Goal: Task Accomplishment & Management: Manage account settings

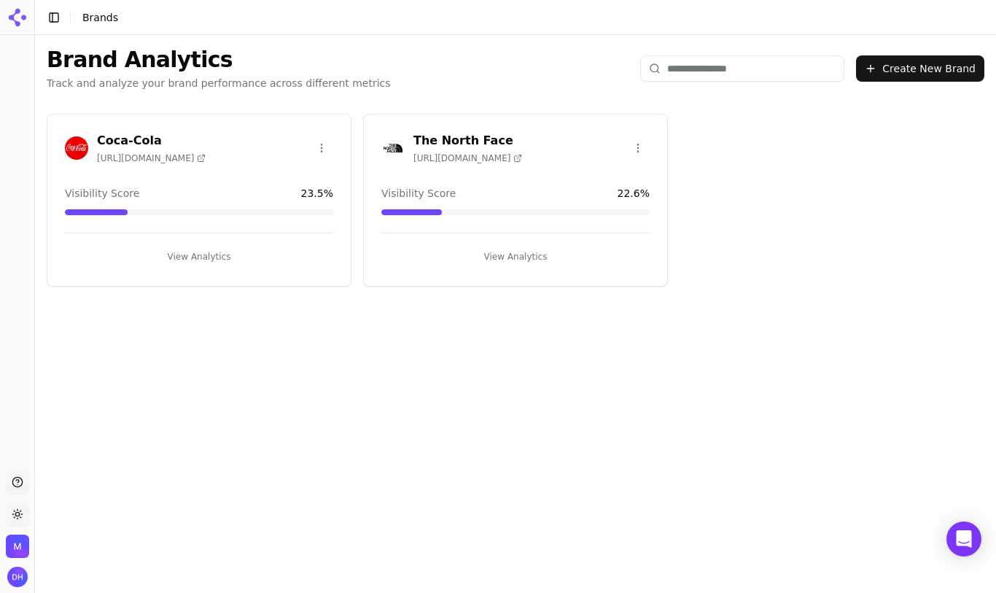
click at [455, 139] on h3 "The North Face" at bounding box center [467, 140] width 109 height 17
click at [886, 71] on button "Create New Brand" at bounding box center [920, 68] width 128 height 26
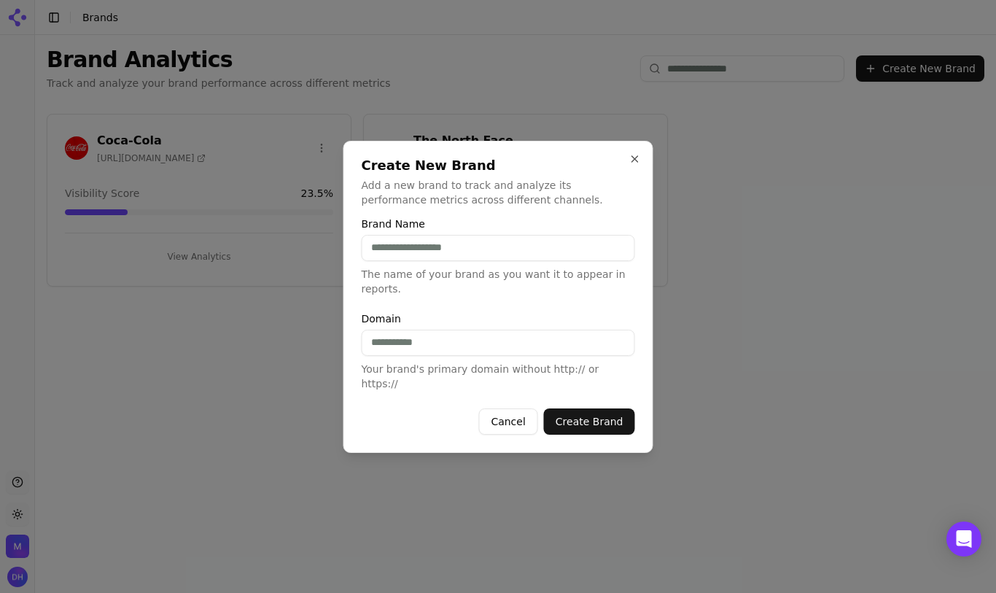
click at [496, 255] on input "Brand Name" at bounding box center [498, 248] width 273 height 26
type input "**********"
click at [544, 408] on button "Create Brand" at bounding box center [589, 421] width 91 height 26
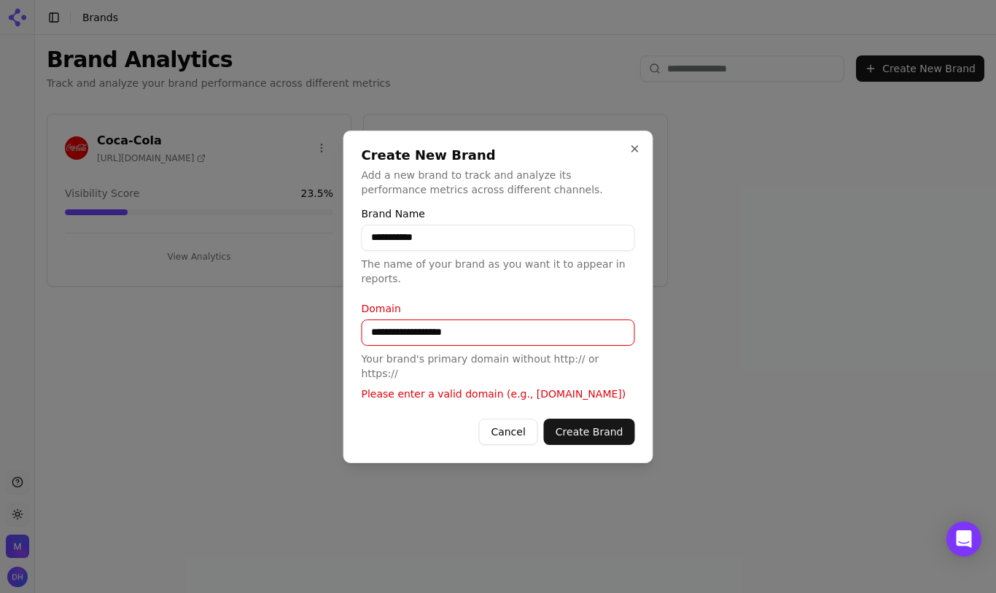
drag, startPoint x: 396, startPoint y: 341, endPoint x: 321, endPoint y: 334, distance: 74.7
click at [321, 334] on body "**********" at bounding box center [498, 296] width 996 height 593
type input "**********"
click at [544, 418] on button "Create Brand" at bounding box center [589, 431] width 91 height 26
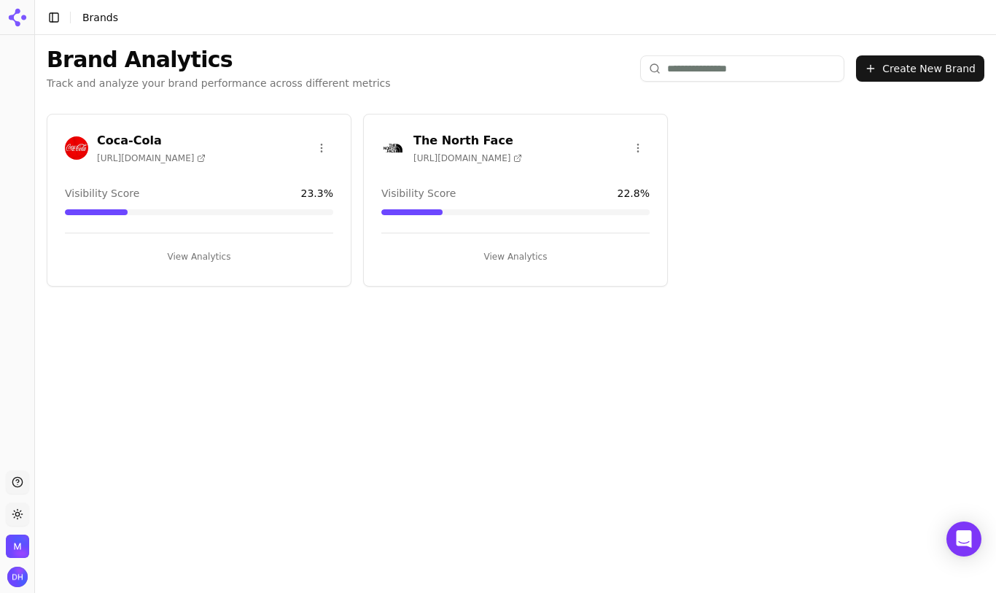
click at [478, 145] on h3 "The North Face" at bounding box center [467, 140] width 109 height 17
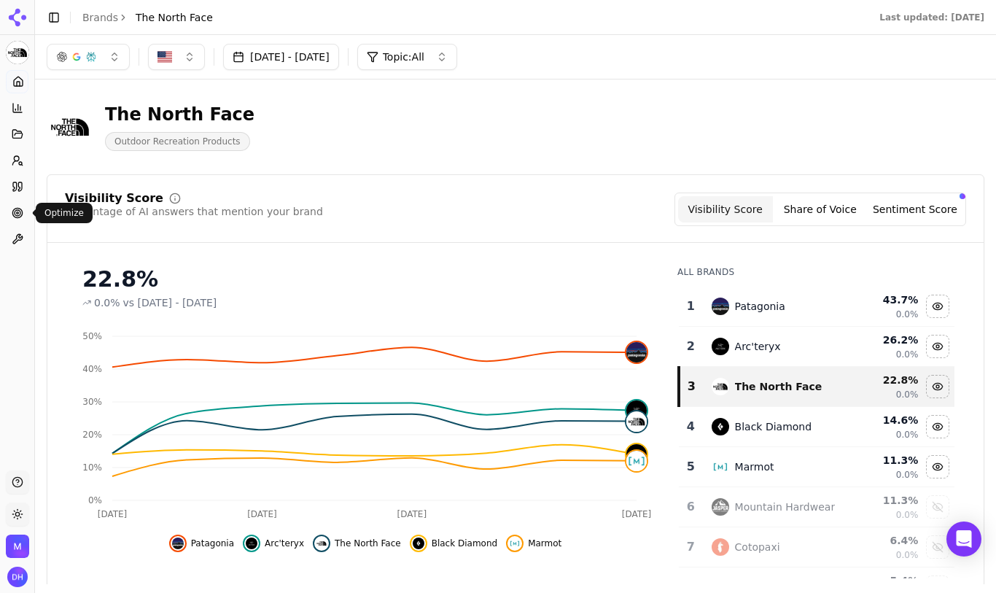
click at [21, 211] on icon at bounding box center [18, 213] width 12 height 12
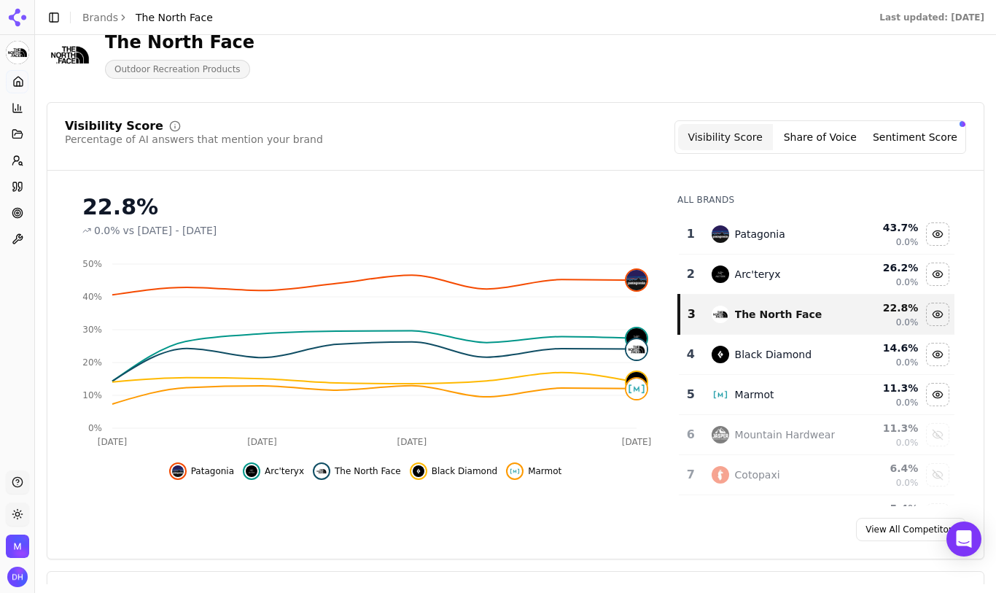
scroll to position [77, 0]
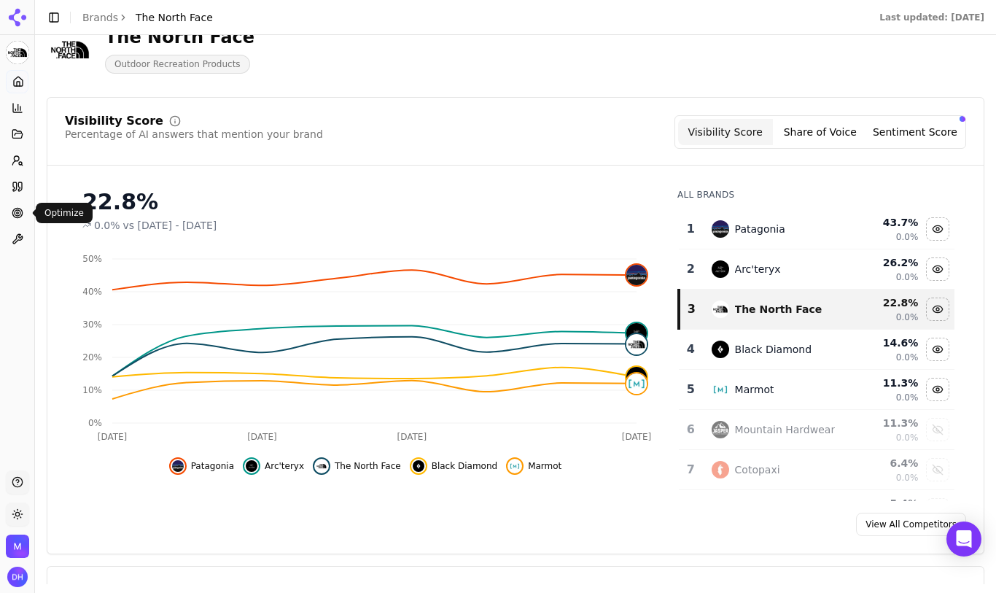
click at [20, 211] on circle at bounding box center [18, 213] width 6 height 6
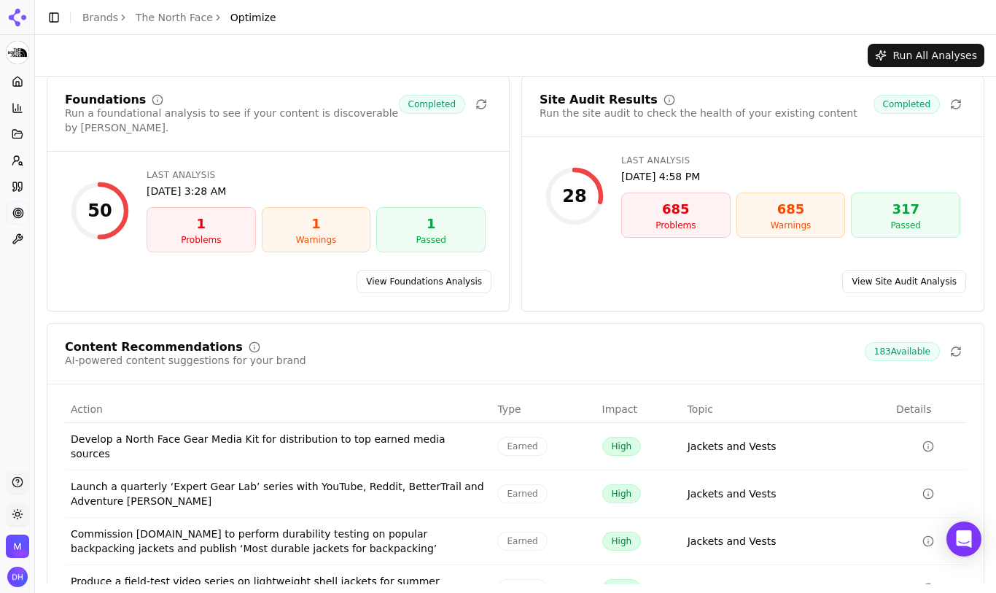
scroll to position [11, 0]
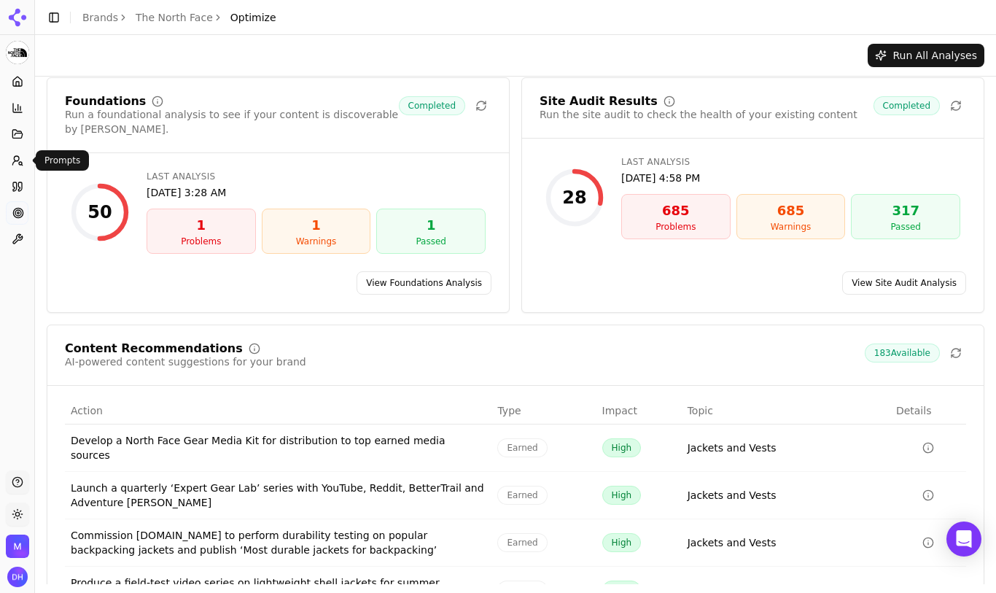
click at [20, 162] on circle at bounding box center [20, 163] width 3 height 3
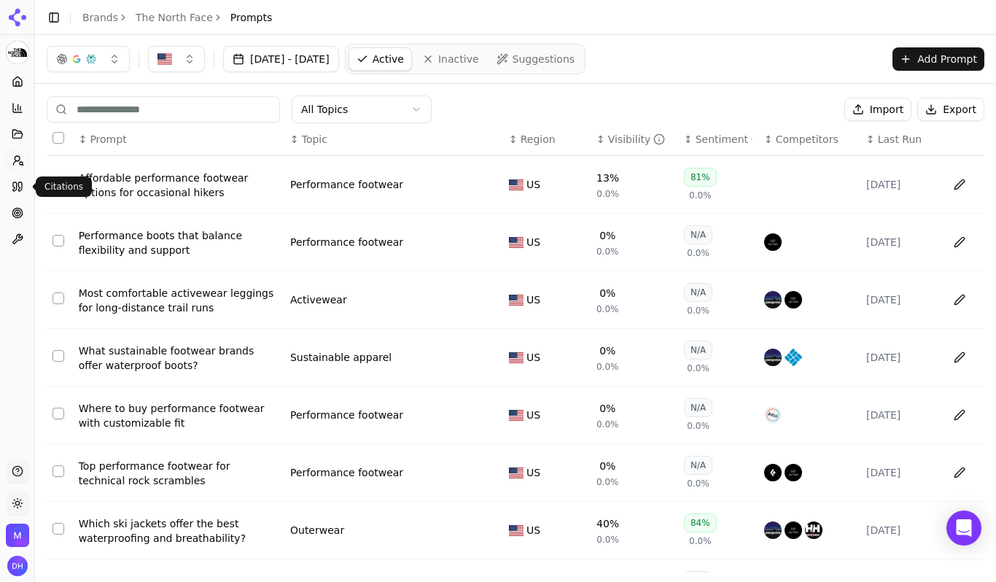
click at [17, 190] on icon at bounding box center [18, 187] width 12 height 12
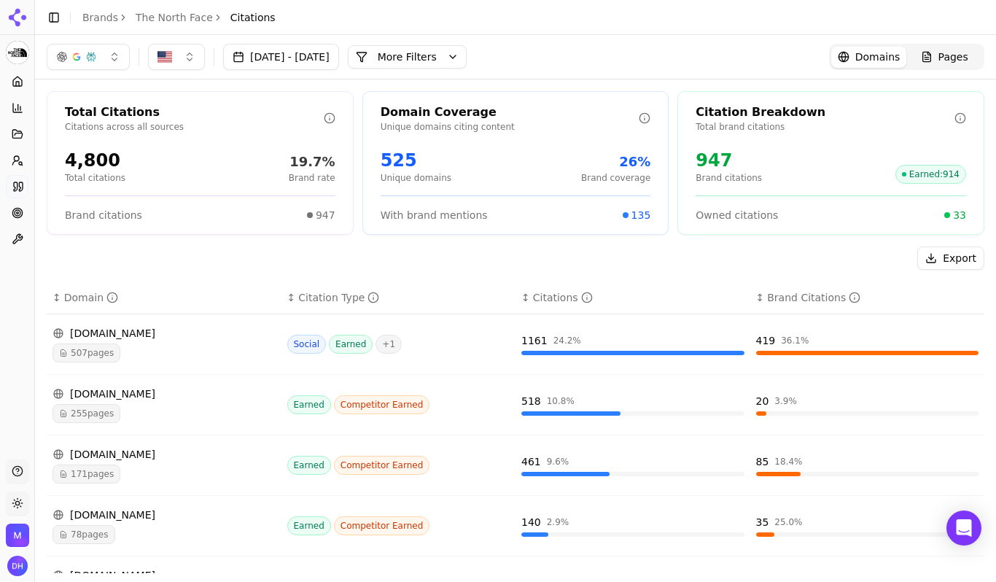
click at [932, 51] on div "Pages" at bounding box center [944, 57] width 47 height 15
